Goal: Task Accomplishment & Management: Manage account settings

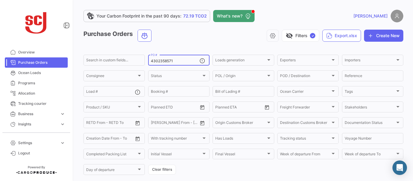
type input "4302358571"
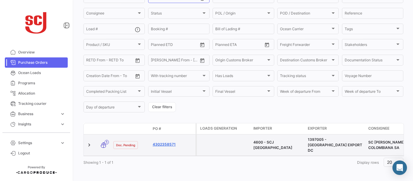
click at [165, 142] on link "4302358571" at bounding box center [173, 144] width 41 height 5
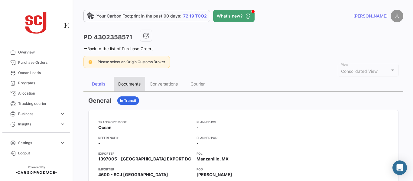
click at [128, 83] on div "Documents" at bounding box center [129, 83] width 22 height 5
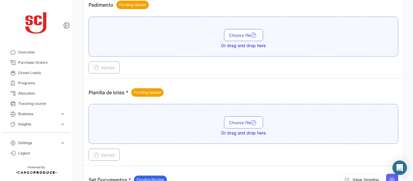
scroll to position [686, 0]
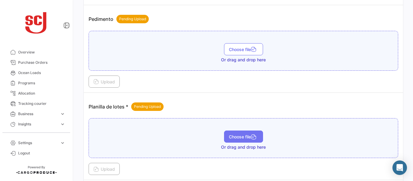
click at [239, 142] on button "Choose file" at bounding box center [243, 137] width 39 height 12
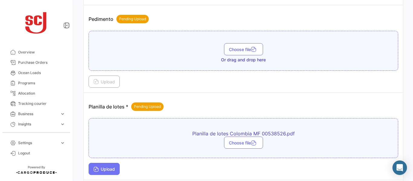
click at [96, 169] on icon at bounding box center [95, 169] width 5 height 5
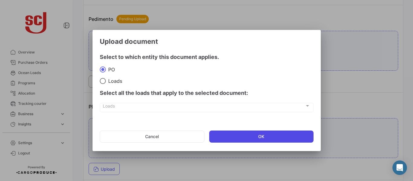
click at [237, 138] on button "OK" at bounding box center [261, 137] width 104 height 12
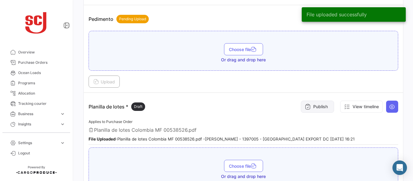
click at [313, 104] on button "Publish" at bounding box center [317, 107] width 33 height 12
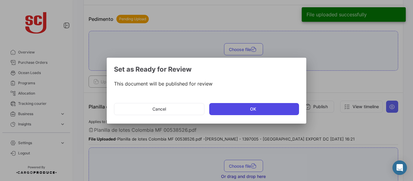
click at [242, 113] on button "OK" at bounding box center [254, 109] width 90 height 12
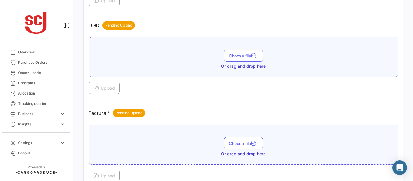
scroll to position [411, 0]
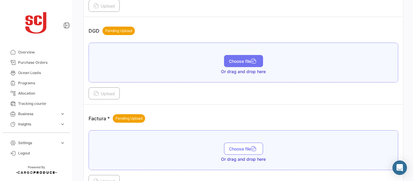
click at [235, 63] on span "Choose file" at bounding box center [243, 61] width 29 height 5
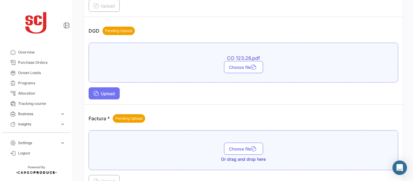
click at [108, 91] on span "Upload" at bounding box center [103, 93] width 21 height 5
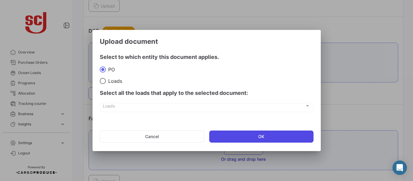
click at [232, 138] on button "OK" at bounding box center [261, 137] width 104 height 12
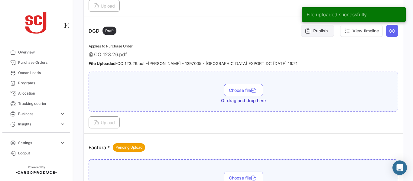
click at [322, 30] on button "Publish" at bounding box center [317, 31] width 33 height 12
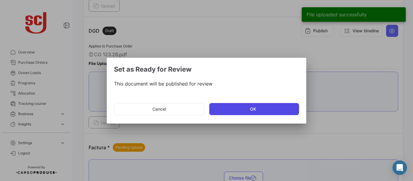
click at [231, 110] on button "OK" at bounding box center [254, 109] width 90 height 12
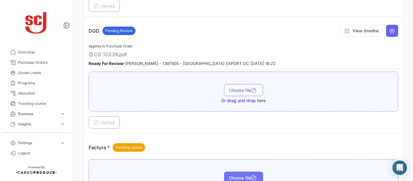
click at [229, 177] on span "Choose file" at bounding box center [243, 177] width 29 height 5
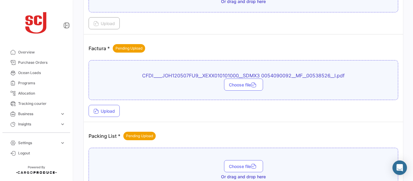
scroll to position [512, 0]
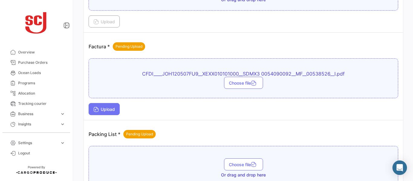
click at [117, 108] on button "Upload" at bounding box center [104, 109] width 31 height 12
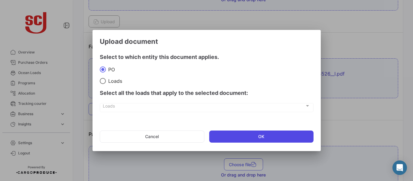
click at [238, 132] on button "OK" at bounding box center [261, 137] width 104 height 12
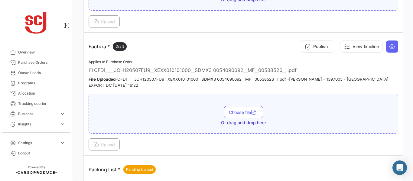
click at [316, 42] on button "Publish" at bounding box center [317, 47] width 33 height 12
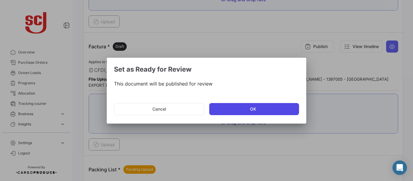
click at [225, 114] on button "OK" at bounding box center [254, 109] width 90 height 12
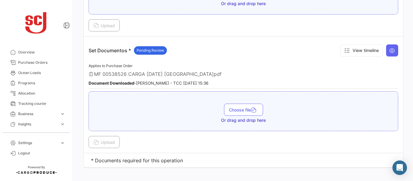
scroll to position [921, 0]
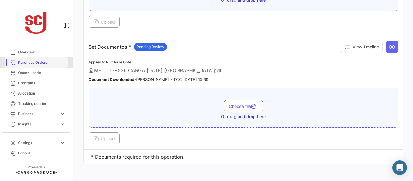
click at [42, 64] on span "Purchase Orders" at bounding box center [41, 62] width 47 height 5
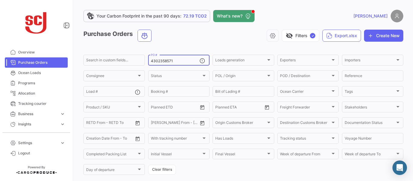
click at [177, 61] on input "4302358571" at bounding box center [175, 61] width 49 height 4
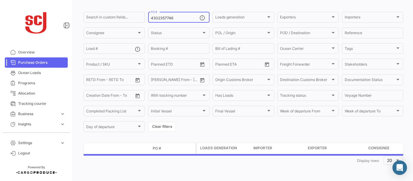
scroll to position [58, 0]
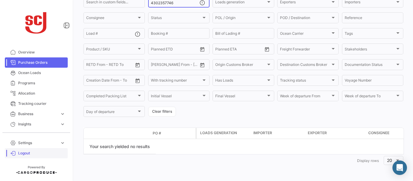
type input "4302357746"
click at [24, 152] on span "Logout" at bounding box center [41, 153] width 47 height 5
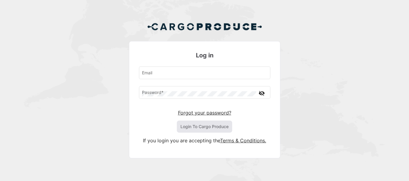
type input "[EMAIL_ADDRESS][PERSON_NAME][DOMAIN_NAME]"
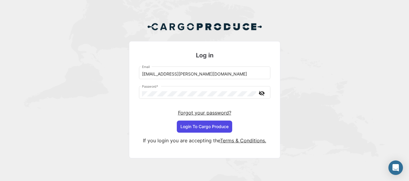
click at [207, 125] on button "Login To Cargo Produce" at bounding box center [204, 127] width 55 height 12
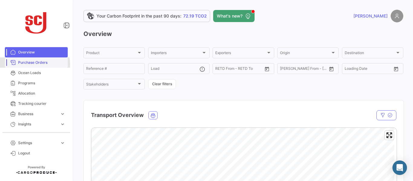
click at [26, 65] on span "Purchase Orders" at bounding box center [41, 62] width 47 height 5
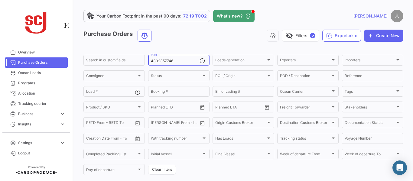
click at [178, 60] on input "4302357746" at bounding box center [175, 61] width 49 height 4
type input "4"
type input "3"
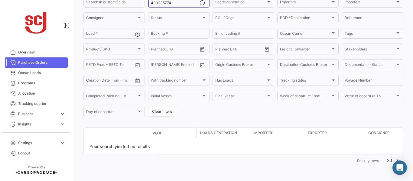
scroll to position [43, 0]
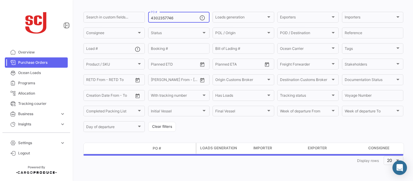
type input "4302357746"
